Goal: Information Seeking & Learning: Check status

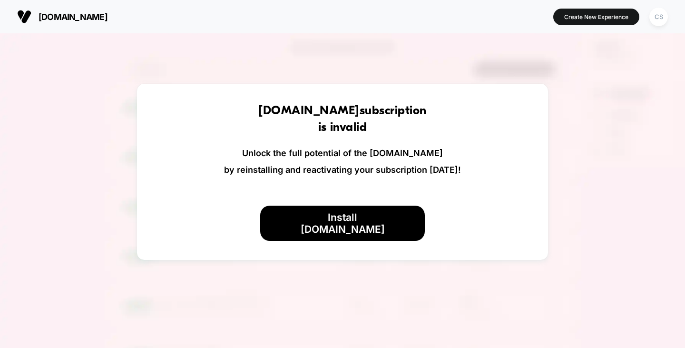
click at [234, 60] on img at bounding box center [342, 207] width 685 height 348
click at [656, 16] on div "CS" at bounding box center [658, 17] width 19 height 19
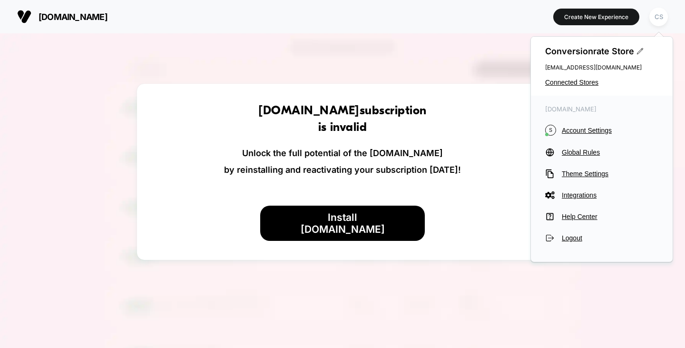
click at [82, 35] on img at bounding box center [342, 207] width 685 height 348
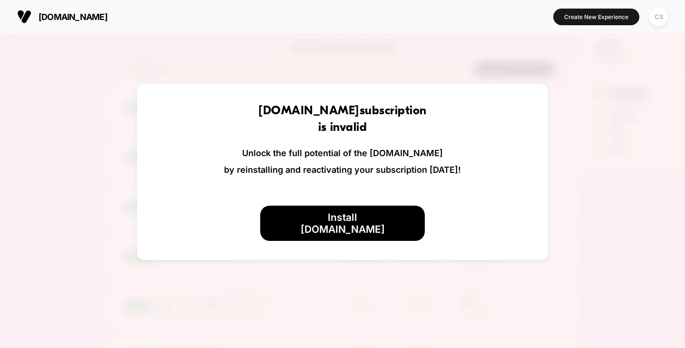
click at [83, 35] on img at bounding box center [342, 207] width 685 height 348
click at [84, 36] on img at bounding box center [342, 207] width 685 height 348
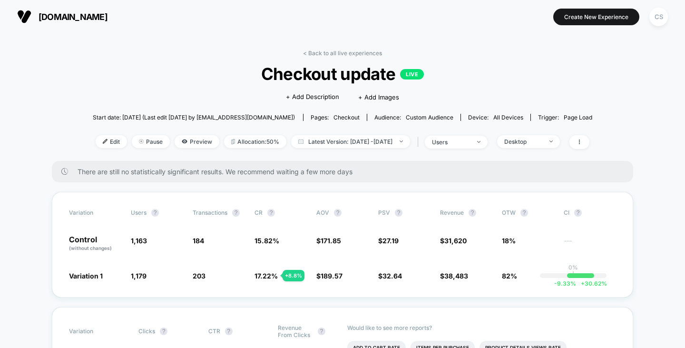
click at [340, 51] on link "< Back to all live experiences" at bounding box center [342, 52] width 79 height 7
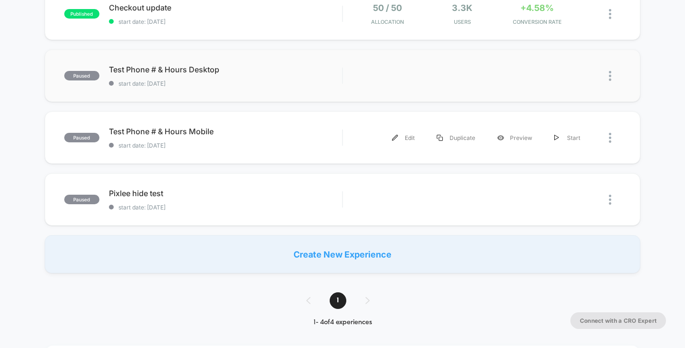
scroll to position [48, 0]
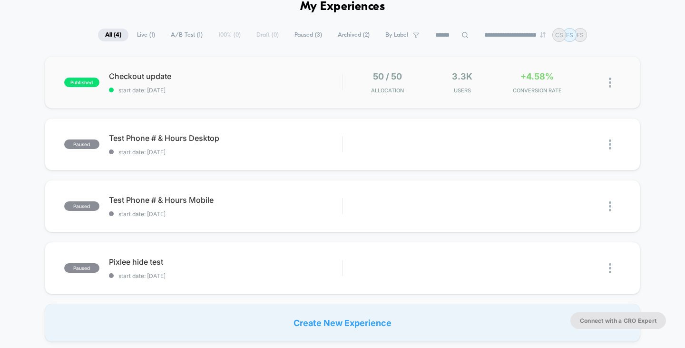
click at [243, 100] on div "published Checkout update start date: [DATE] 50 / 50 Allocation 3.3k Users +4.5…" at bounding box center [343, 82] width 596 height 52
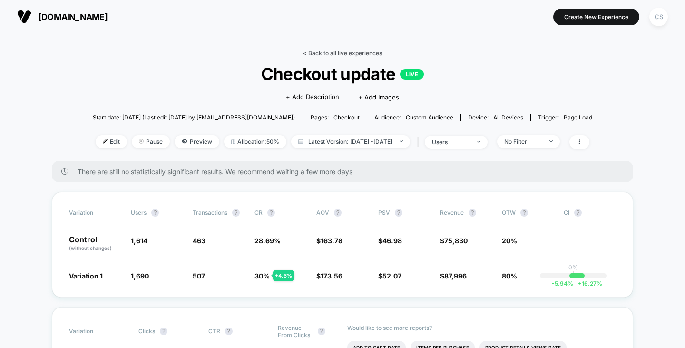
click at [344, 55] on link "< Back to all live experiences" at bounding box center [342, 52] width 79 height 7
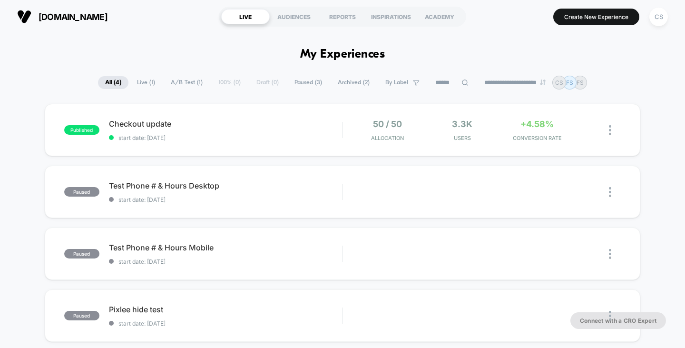
click at [76, 12] on span "[DOMAIN_NAME]" at bounding box center [73, 17] width 69 height 10
click at [80, 18] on span "[DOMAIN_NAME]" at bounding box center [73, 17] width 69 height 10
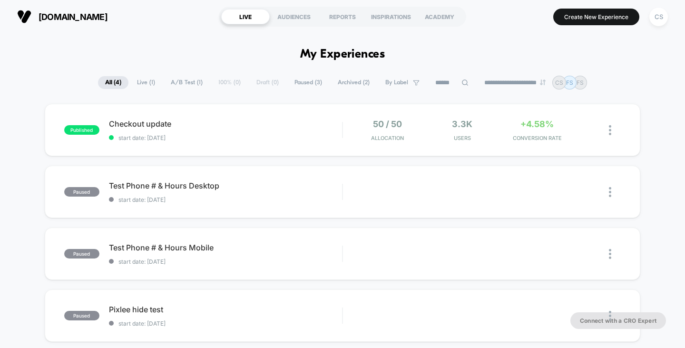
click at [80, 18] on span "cosabella.com" at bounding box center [73, 17] width 69 height 10
click at [658, 24] on div "CS" at bounding box center [658, 17] width 19 height 19
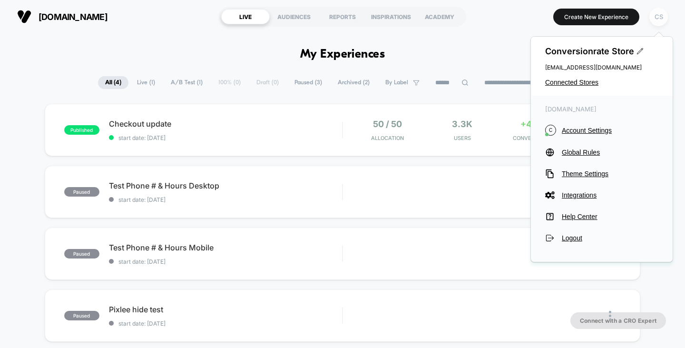
click at [658, 24] on div "CS" at bounding box center [658, 17] width 19 height 19
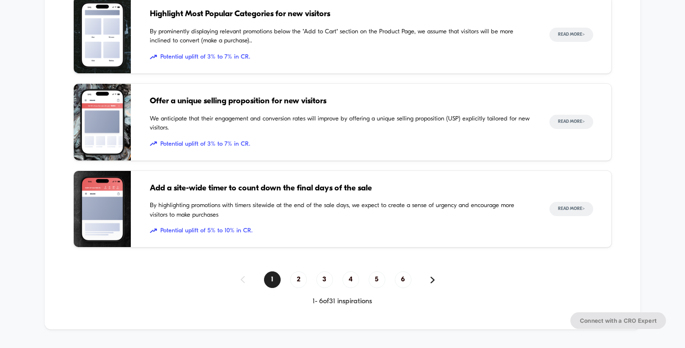
scroll to position [1053, 0]
